Goal: Task Accomplishment & Management: Use online tool/utility

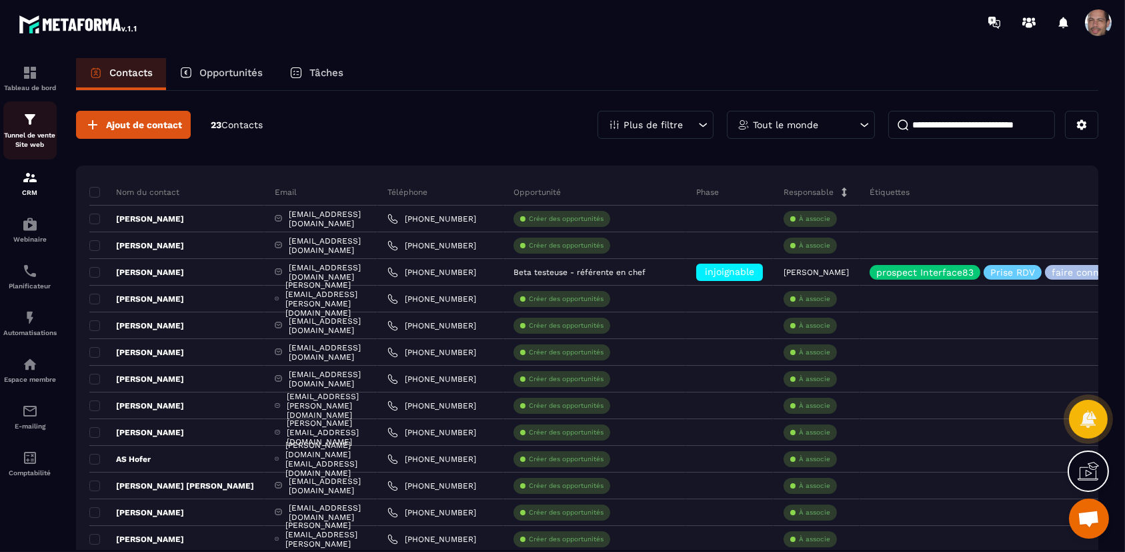
click at [27, 137] on p "Tunnel de vente Site web" at bounding box center [29, 140] width 53 height 19
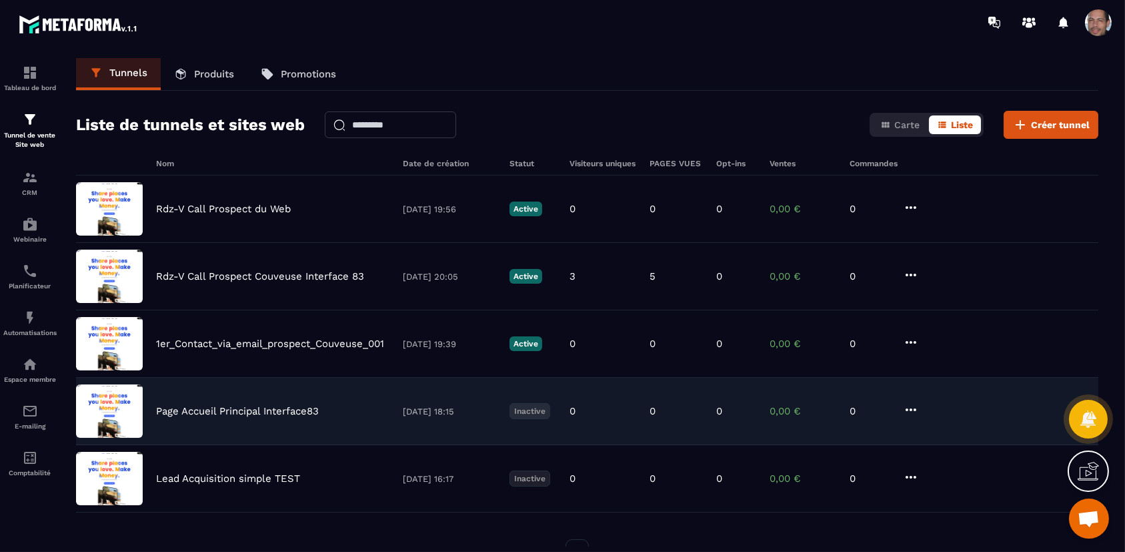
click at [230, 405] on p "Page Accueil Principal Interface83" at bounding box center [237, 411] width 163 height 12
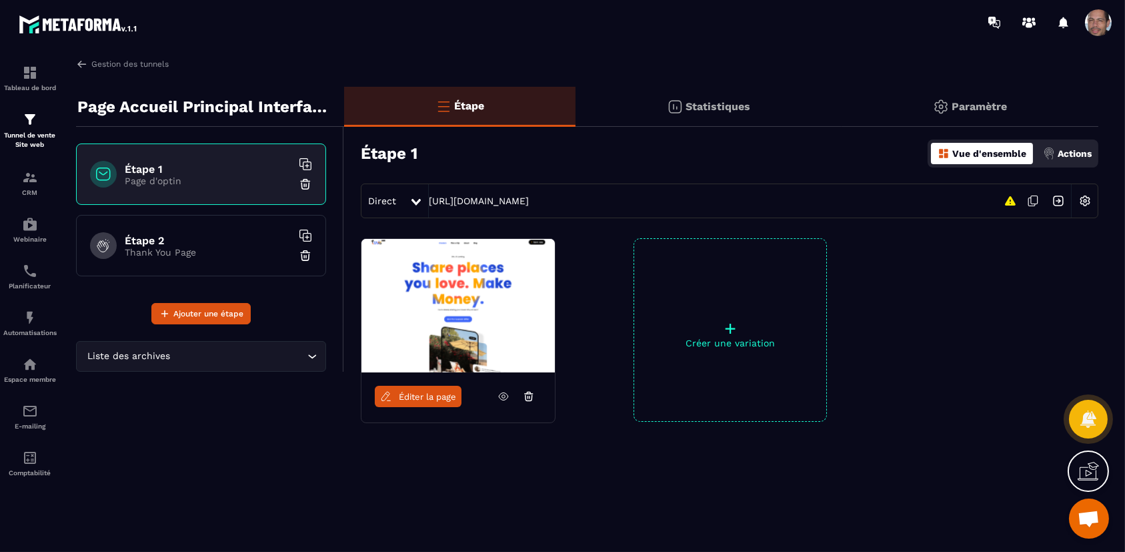
click at [196, 253] on p "Thank You Page" at bounding box center [208, 252] width 167 height 11
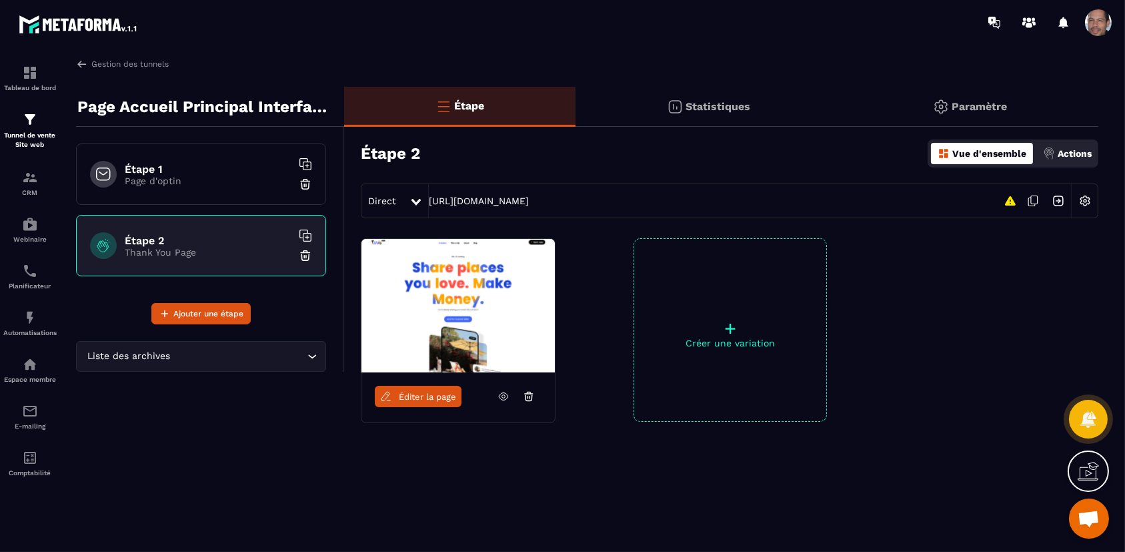
click at [1035, 201] on icon at bounding box center [1033, 200] width 25 height 25
click at [478, 307] on img at bounding box center [458, 305] width 193 height 133
click at [431, 403] on link "Éditer la page" at bounding box center [418, 396] width 87 height 21
